Goal: Check status: Check status

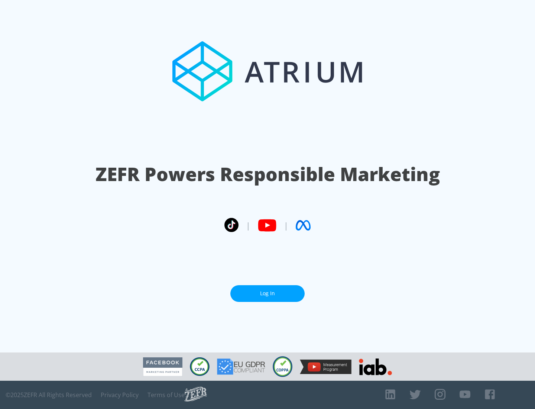
click at [268, 293] on link "Log In" at bounding box center [268, 293] width 74 height 17
